Goal: Entertainment & Leisure: Consume media (video, audio)

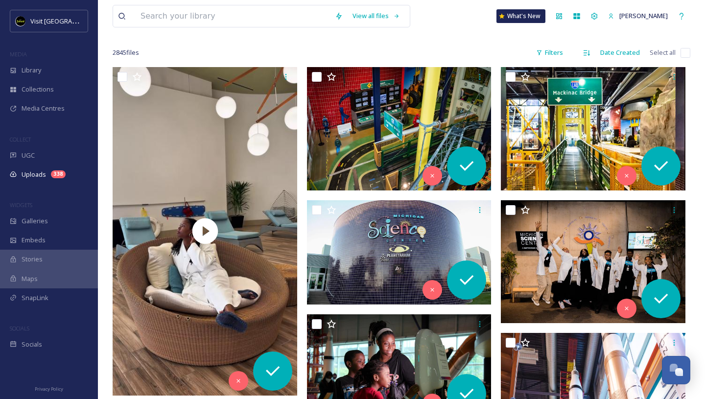
click at [35, 174] on span "Uploads" at bounding box center [34, 174] width 24 height 9
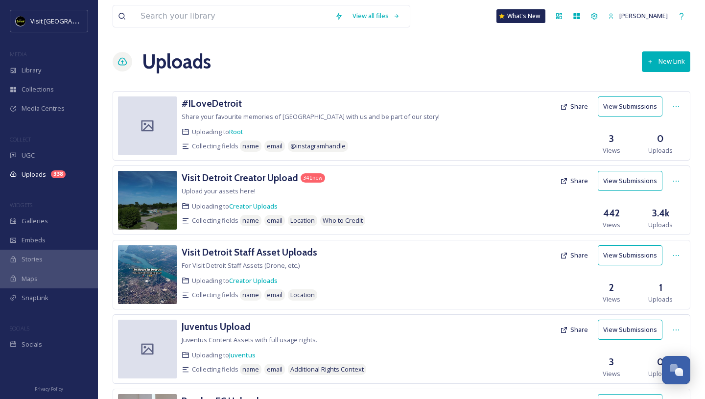
click at [627, 180] on button "View Submissions" at bounding box center [630, 181] width 65 height 20
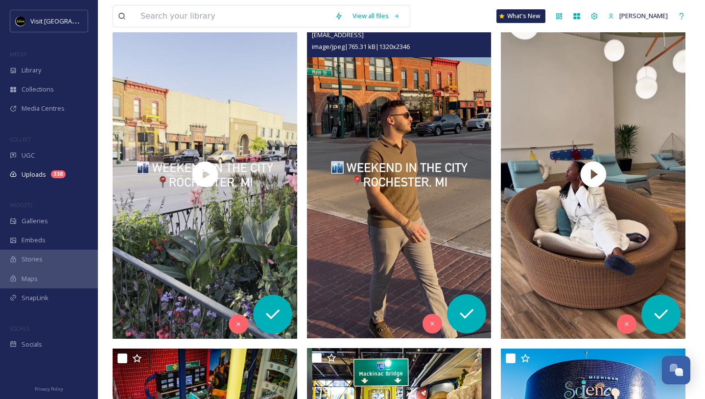
scroll to position [168, 0]
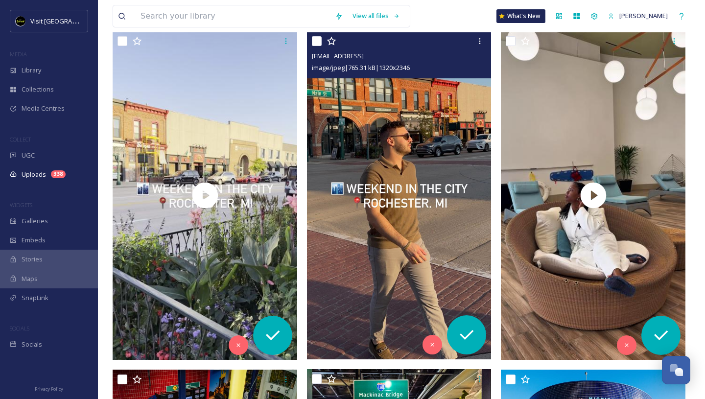
click at [414, 157] on img at bounding box center [399, 195] width 185 height 328
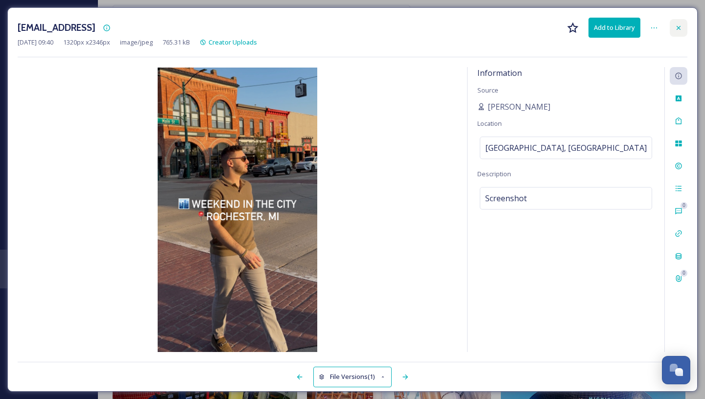
click at [675, 28] on icon at bounding box center [678, 28] width 8 height 8
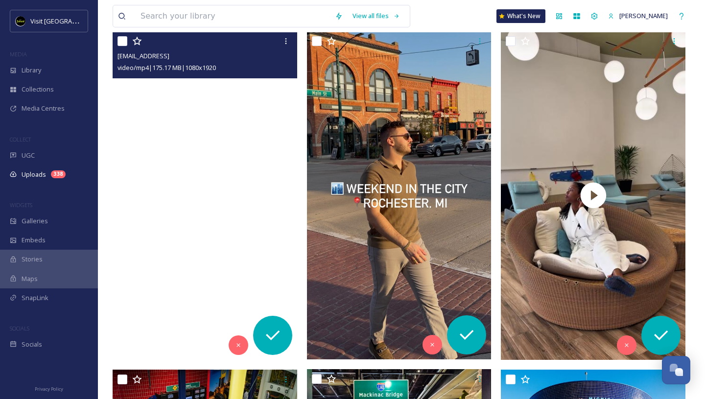
click at [217, 114] on video "ext_1759930855.923513_davidsayah1@gmail.com-16b15d481cc34a43966cae60b2b50807.mp4" at bounding box center [205, 195] width 185 height 328
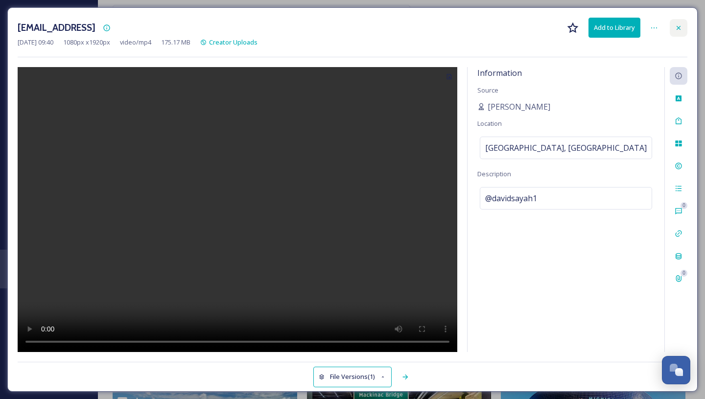
click at [676, 30] on icon at bounding box center [678, 28] width 8 height 8
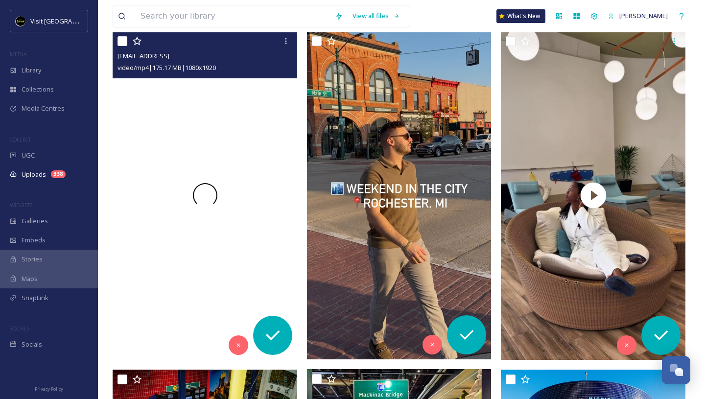
click at [243, 159] on video "ext_1759930855.923513_davidsayah1@gmail.com-16b15d481cc34a43966cae60b2b50807.mp4" at bounding box center [205, 195] width 185 height 328
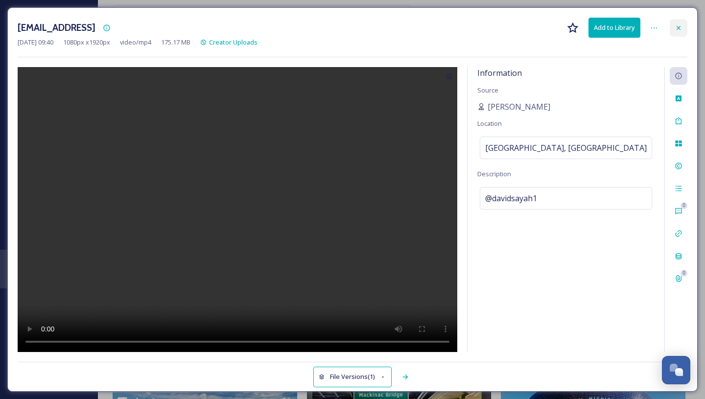
click at [676, 28] on icon at bounding box center [678, 28] width 8 height 8
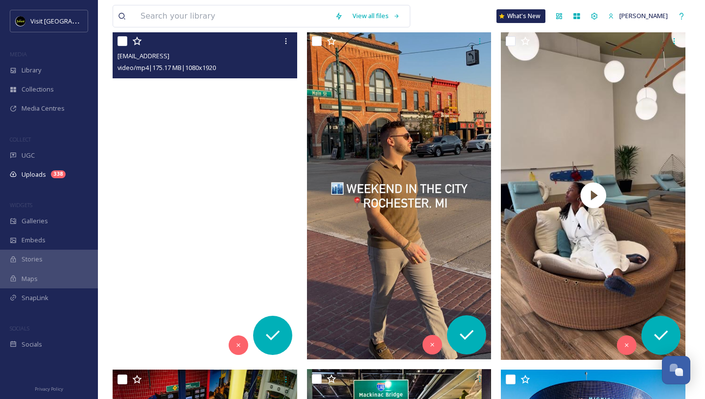
click at [258, 184] on video "ext_1759930855.923513_davidsayah1@gmail.com-16b15d481cc34a43966cae60b2b50807.mp4" at bounding box center [205, 195] width 185 height 328
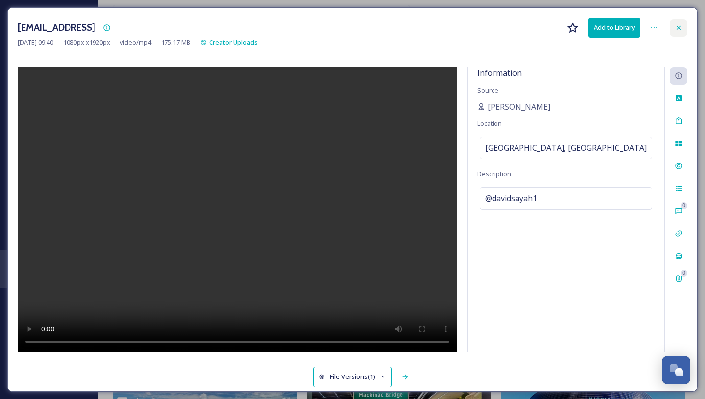
click at [678, 23] on div at bounding box center [679, 28] width 18 height 18
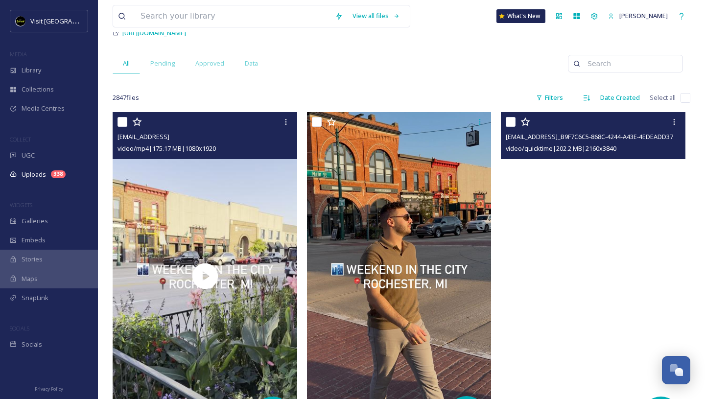
scroll to position [87, 0]
click at [566, 209] on video "ext_1759883840.540963_oliviadthomas.odt@gmail.com-copy_B9F7C6C5-868C-4244-A43E-…" at bounding box center [593, 277] width 185 height 328
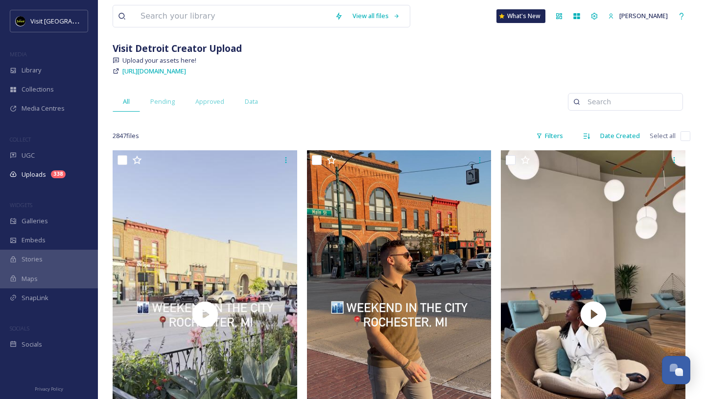
scroll to position [97, 0]
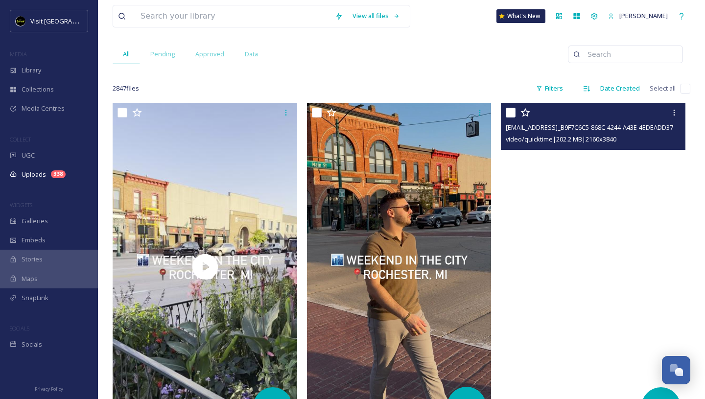
click at [540, 174] on video "ext_1759883840.540963_oliviadthomas.odt@gmail.com-copy_B9F7C6C5-868C-4244-A43E-…" at bounding box center [593, 267] width 185 height 328
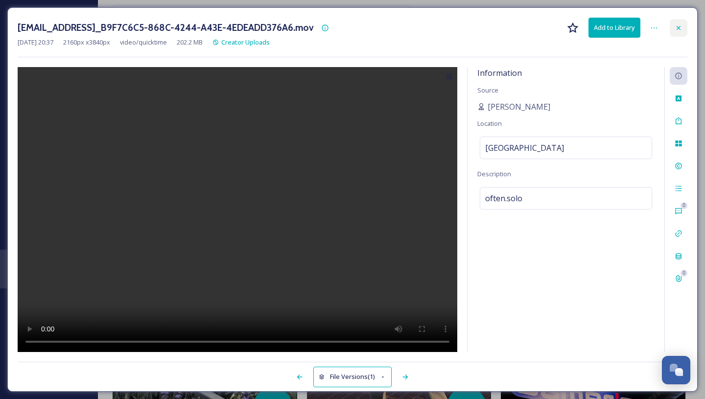
click at [682, 24] on icon at bounding box center [678, 28] width 8 height 8
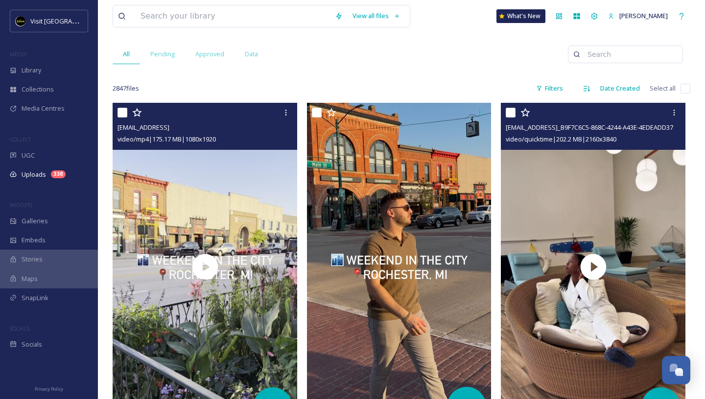
click at [231, 144] on div "video/mp4 | 175.17 MB | 1080 x 1920" at bounding box center [205, 139] width 177 height 12
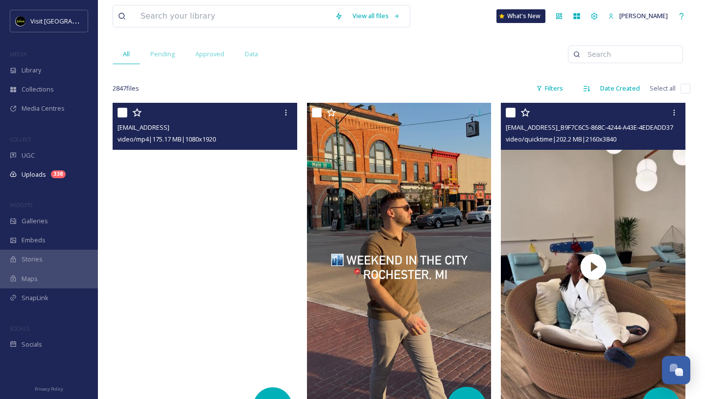
click at [221, 202] on video "ext_1759930855.923513_davidsayah1@gmail.com-16b15d481cc34a43966cae60b2b50807.mp4" at bounding box center [205, 267] width 185 height 328
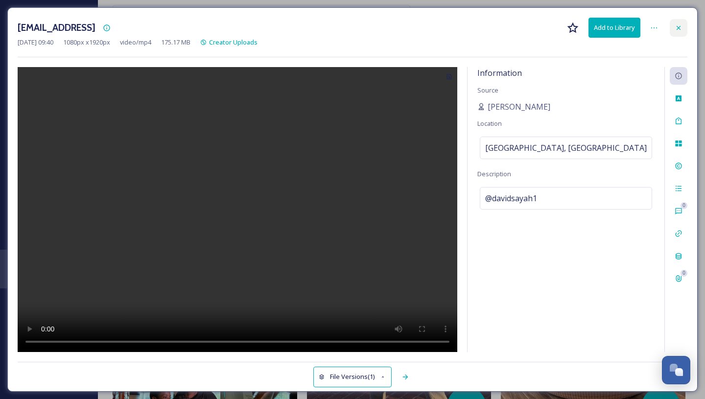
click at [680, 26] on icon at bounding box center [678, 28] width 8 height 8
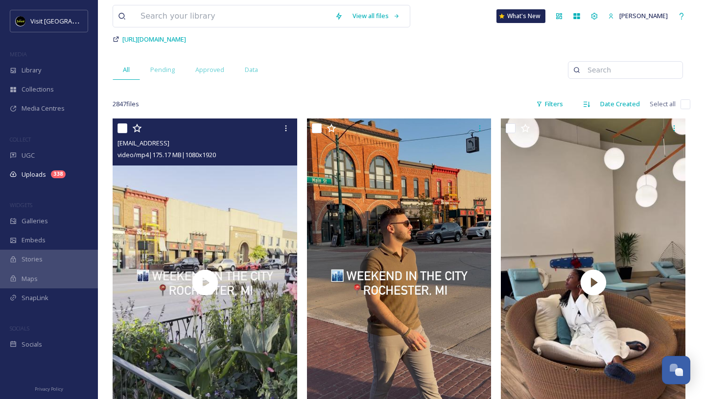
scroll to position [78, 0]
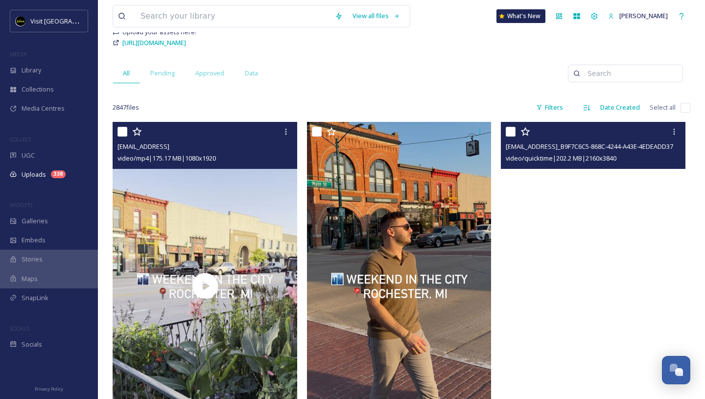
click at [545, 201] on video "ext_1759883840.540963_oliviadthomas.odt@gmail.com-copy_B9F7C6C5-868C-4244-A43E-…" at bounding box center [593, 286] width 185 height 328
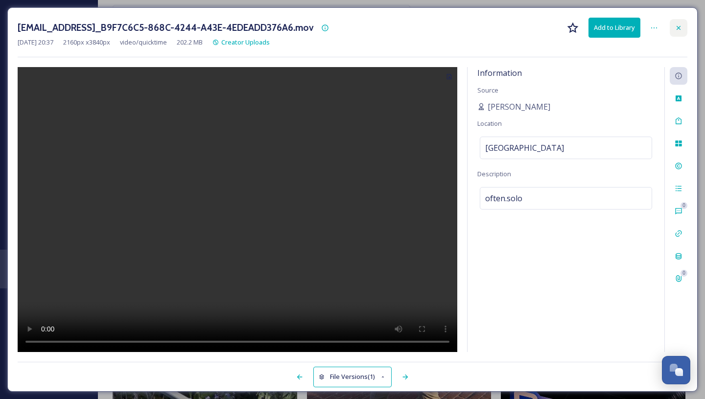
click at [678, 25] on icon at bounding box center [678, 28] width 8 height 8
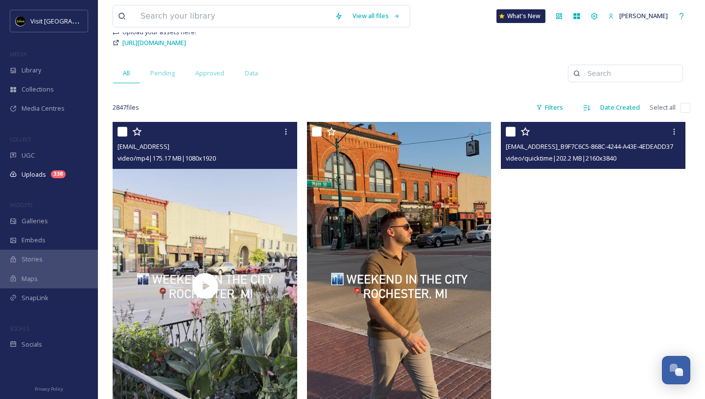
click at [595, 213] on video "ext_1759883840.540963_oliviadthomas.odt@gmail.com-copy_B9F7C6C5-868C-4244-A43E-…" at bounding box center [593, 286] width 185 height 328
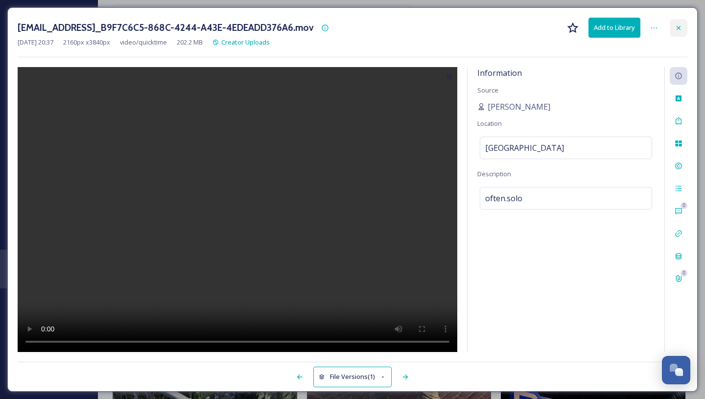
click at [674, 33] on div at bounding box center [679, 28] width 18 height 18
